Goal: Task Accomplishment & Management: Manage account settings

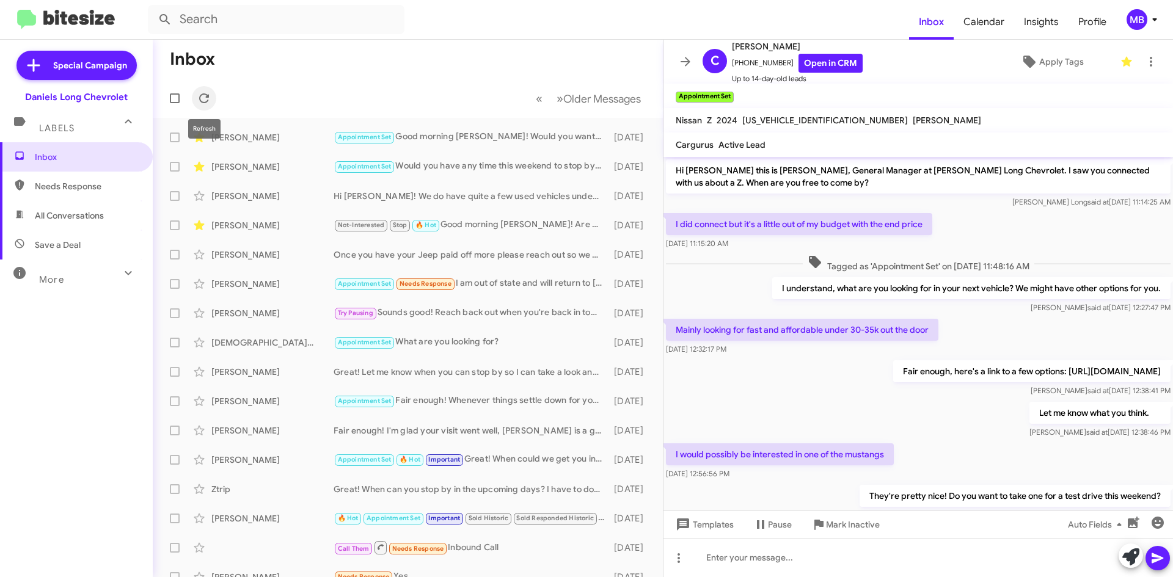
click at [208, 92] on icon at bounding box center [204, 98] width 15 height 15
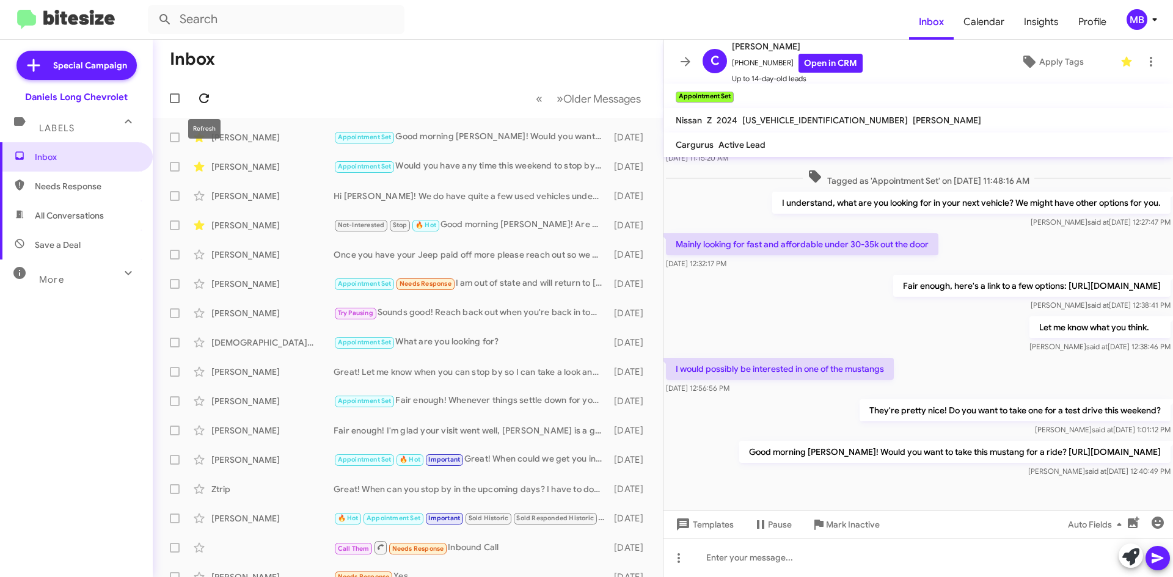
click at [201, 100] on icon at bounding box center [204, 98] width 15 height 15
click at [98, 213] on span "All Conversations" at bounding box center [69, 215] width 69 height 12
type input "in:all-conversations"
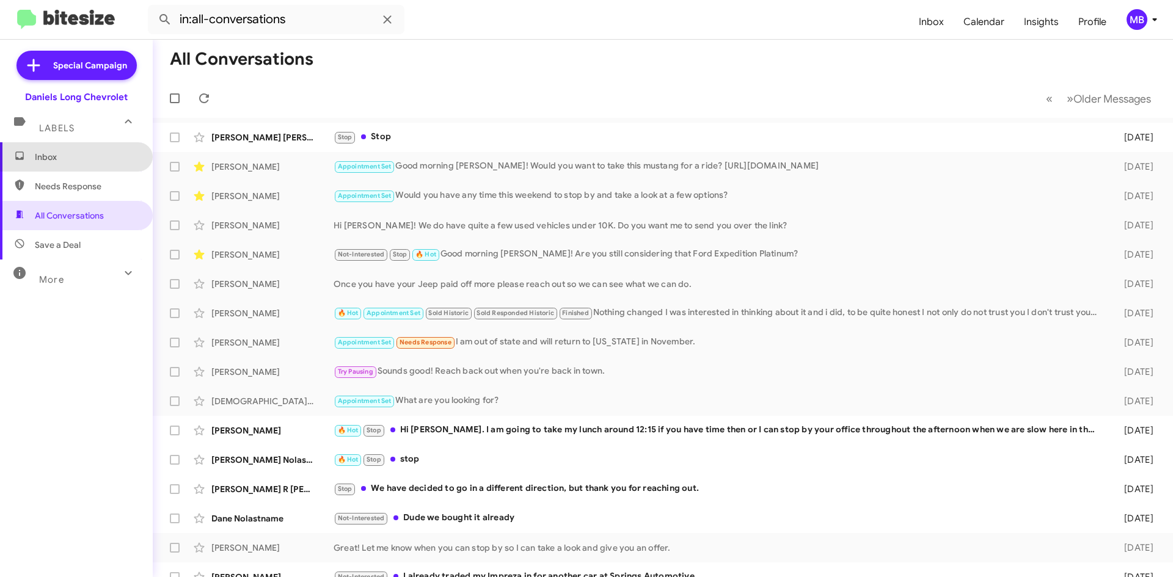
click at [124, 156] on span "Inbox" at bounding box center [87, 157] width 104 height 12
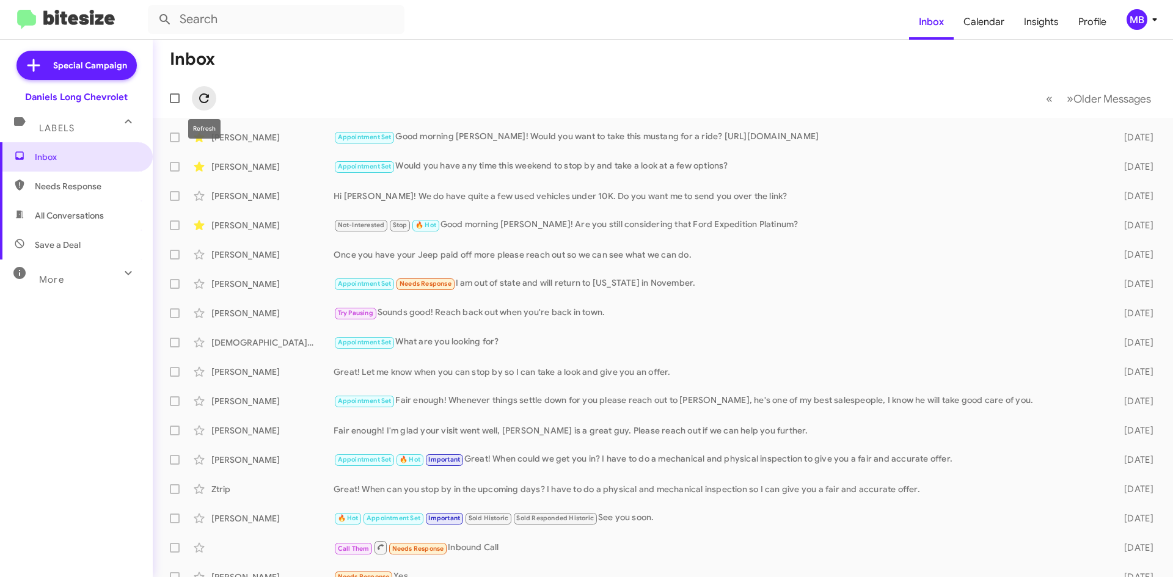
drag, startPoint x: 205, startPoint y: 106, endPoint x: 199, endPoint y: 109, distance: 6.6
click at [203, 107] on button at bounding box center [204, 98] width 24 height 24
click at [209, 103] on icon at bounding box center [204, 98] width 15 height 15
click at [209, 95] on icon at bounding box center [204, 98] width 15 height 15
click at [216, 96] on mat-toolbar-row "« Previous » Next Older Messages" at bounding box center [663, 98] width 1020 height 39
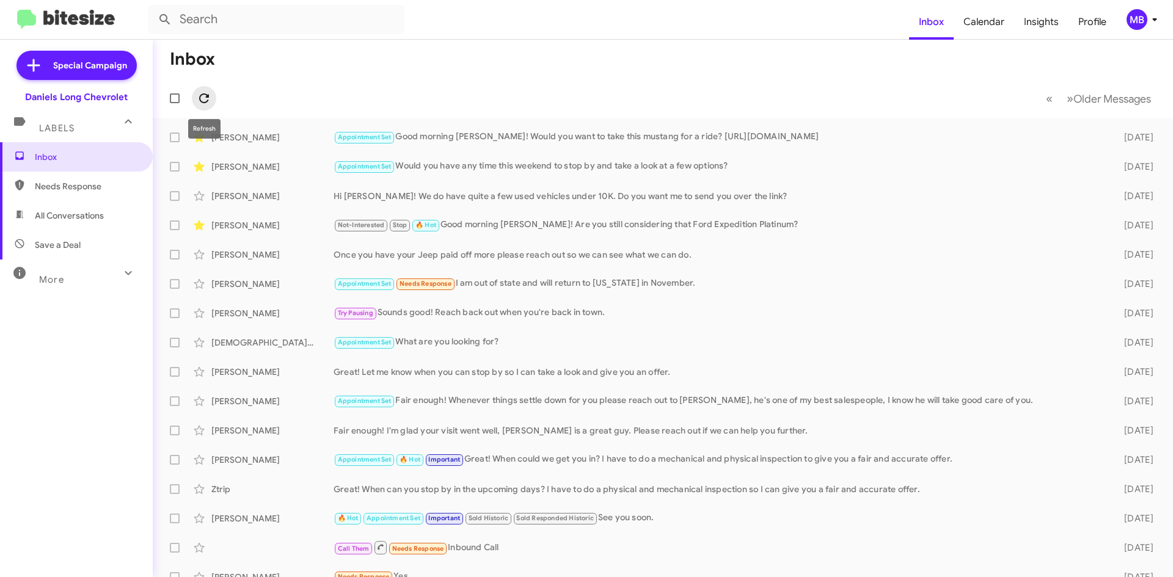
click at [199, 94] on icon at bounding box center [204, 98] width 15 height 15
